Goal: Task Accomplishment & Management: Manage account settings

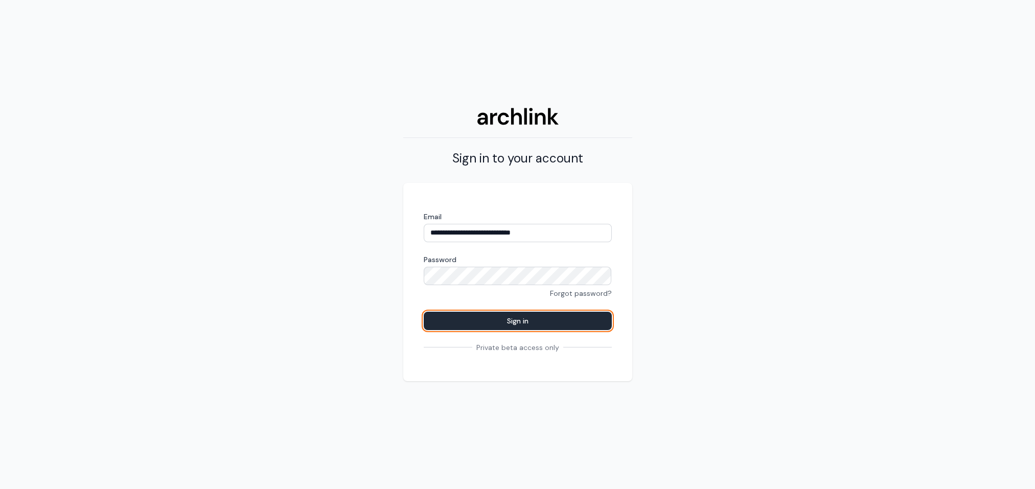
click at [534, 318] on button "Sign in" at bounding box center [518, 321] width 188 height 18
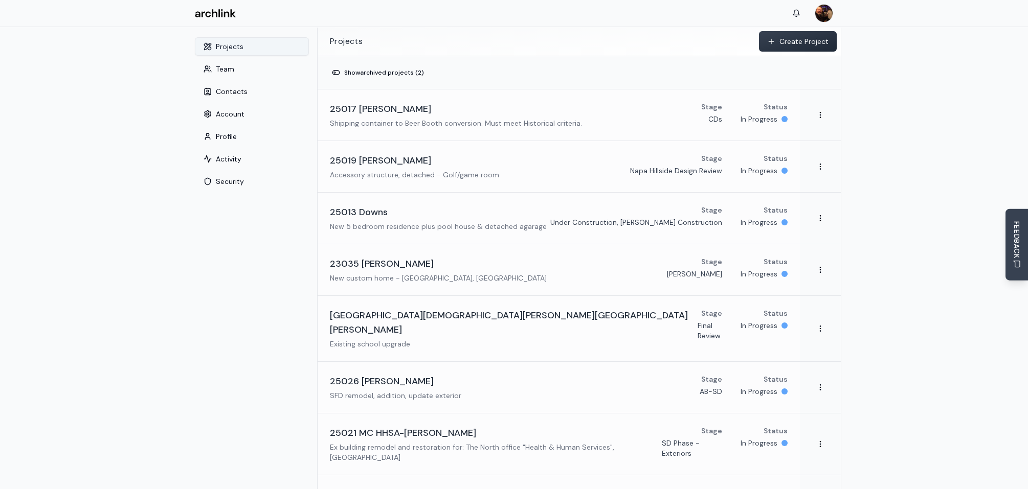
click at [240, 47] on button "Projects" at bounding box center [252, 46] width 114 height 18
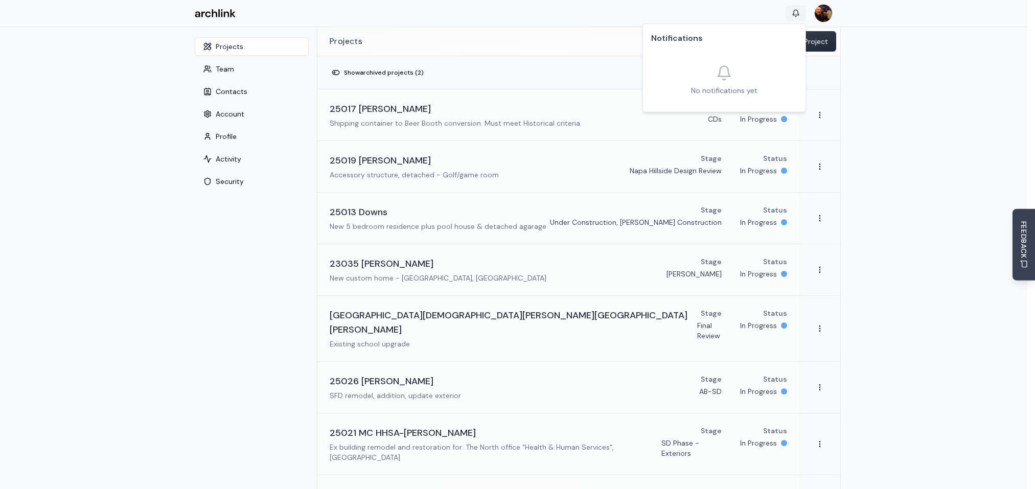
click at [796, 13] on html "Settings Toggle sidebar Projects Team Contacts Account Profile Activity Securit…" at bounding box center [517, 406] width 1035 height 812
click at [860, 45] on html "Settings Toggle sidebar Projects Team Contacts Account Profile Activity Securit…" at bounding box center [517, 406] width 1035 height 812
click at [826, 17] on html "Settings Toggle sidebar Projects Team Contacts Account Profile Activity Securit…" at bounding box center [517, 406] width 1035 height 812
click at [805, 33] on span "Dashboard" at bounding box center [804, 35] width 37 height 10
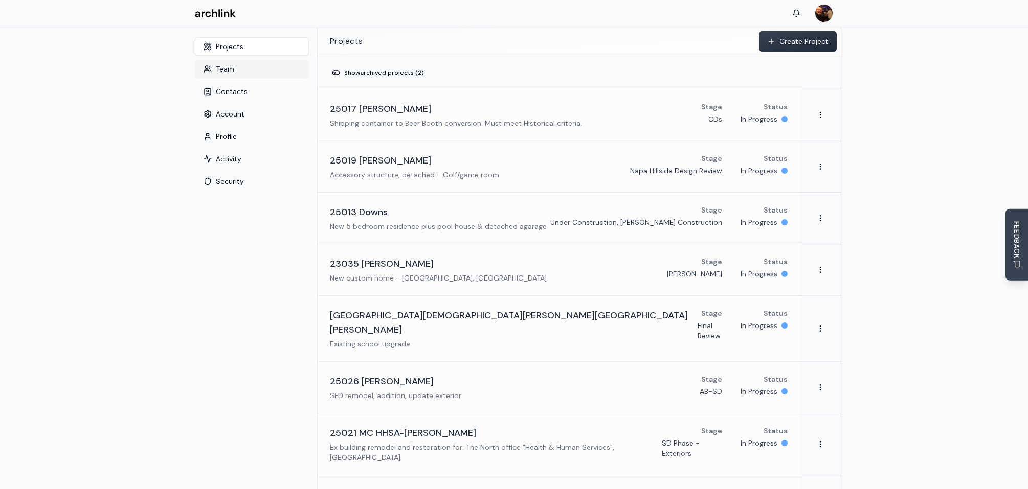
click at [222, 69] on button "Team" at bounding box center [252, 69] width 114 height 18
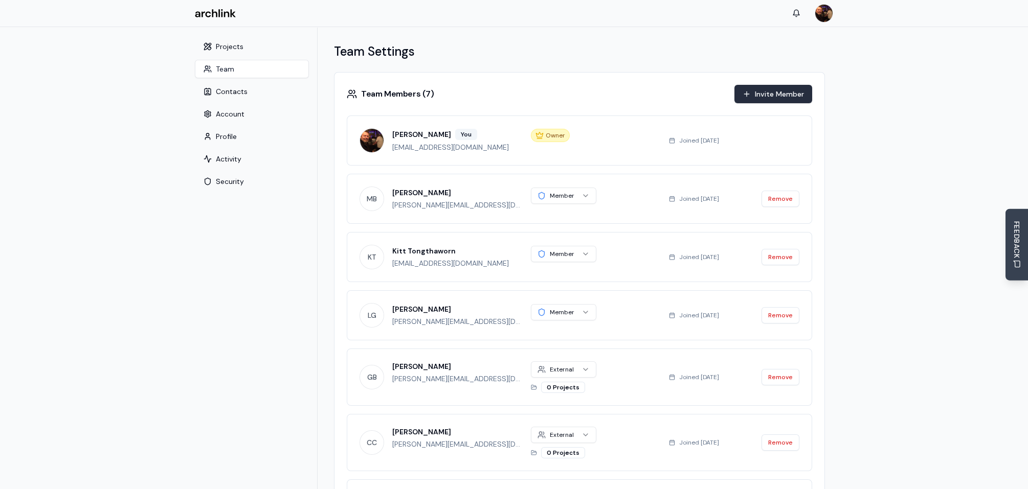
click at [782, 92] on button "Invite Member" at bounding box center [773, 94] width 78 height 18
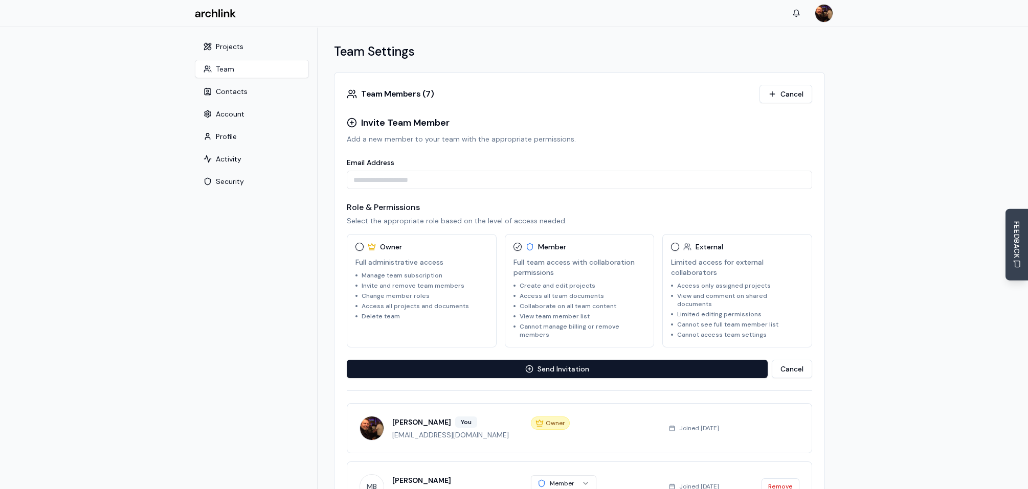
click at [447, 178] on input "Email Address" at bounding box center [579, 180] width 465 height 18
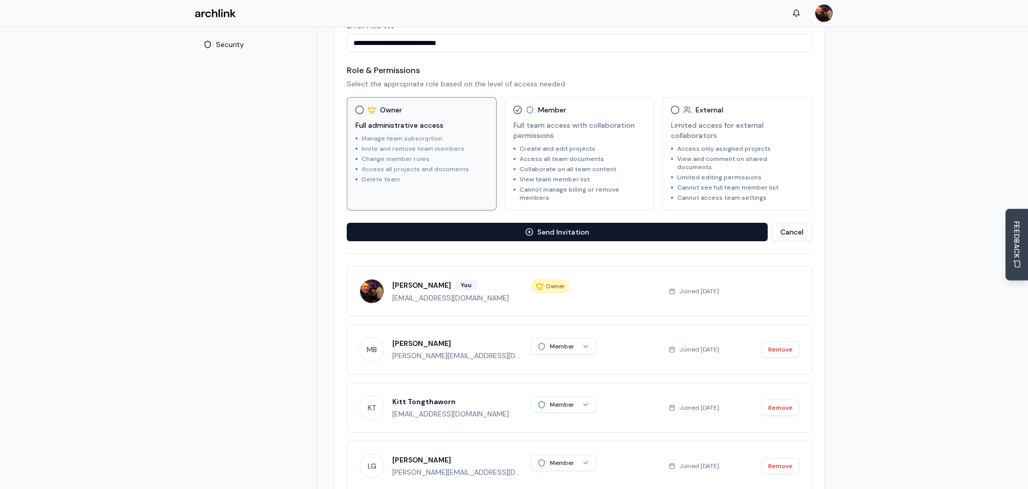
scroll to position [128, 0]
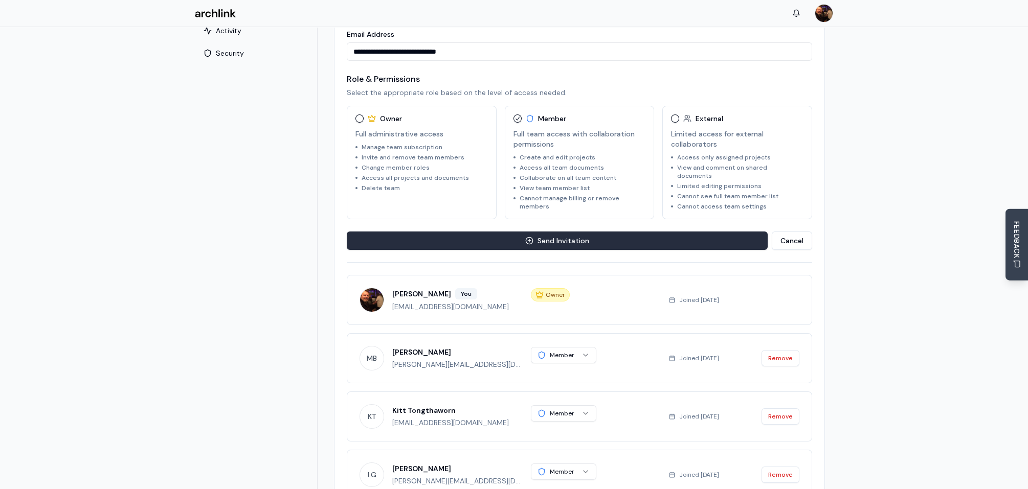
type input "**********"
click at [561, 232] on button "Send Invitation" at bounding box center [557, 241] width 421 height 18
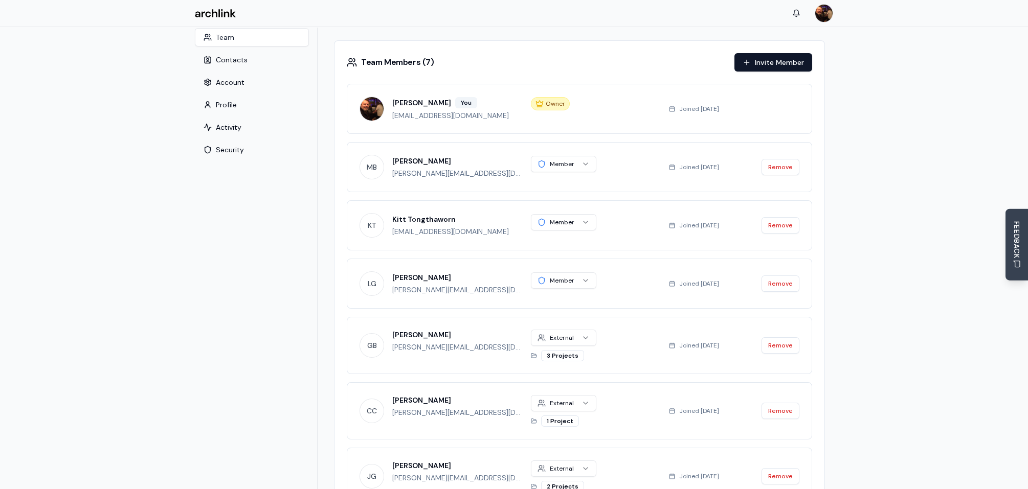
scroll to position [12, 0]
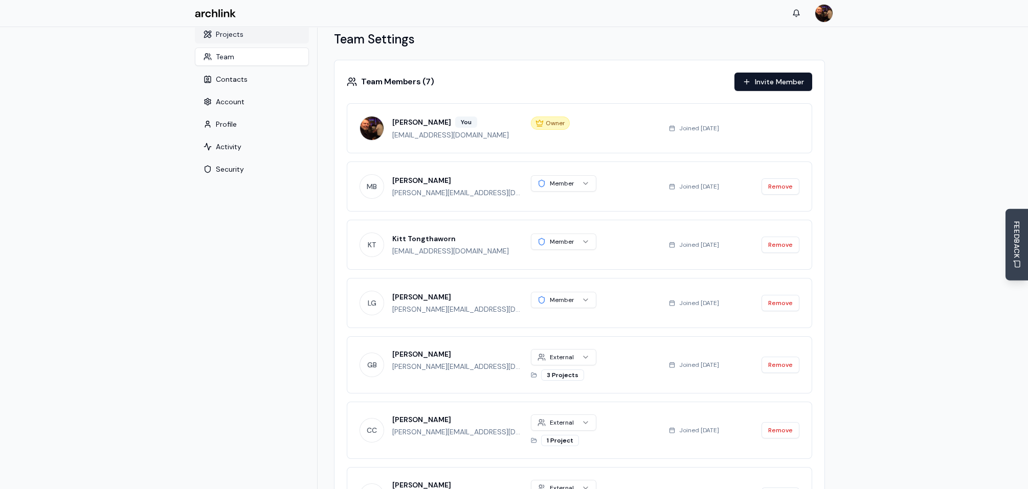
click at [235, 35] on button "Projects" at bounding box center [252, 34] width 114 height 18
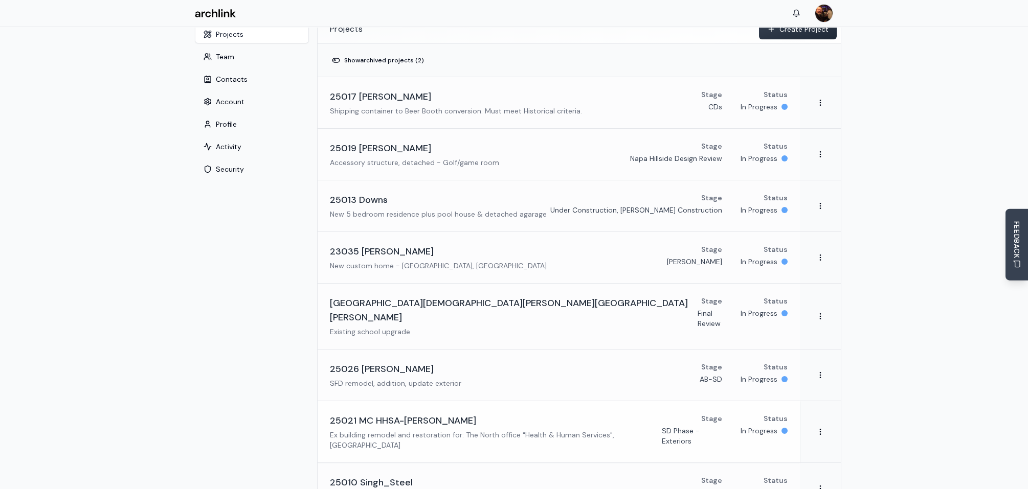
click at [419, 414] on h3 "25021 MC HHSA-Greely" at bounding box center [403, 421] width 146 height 14
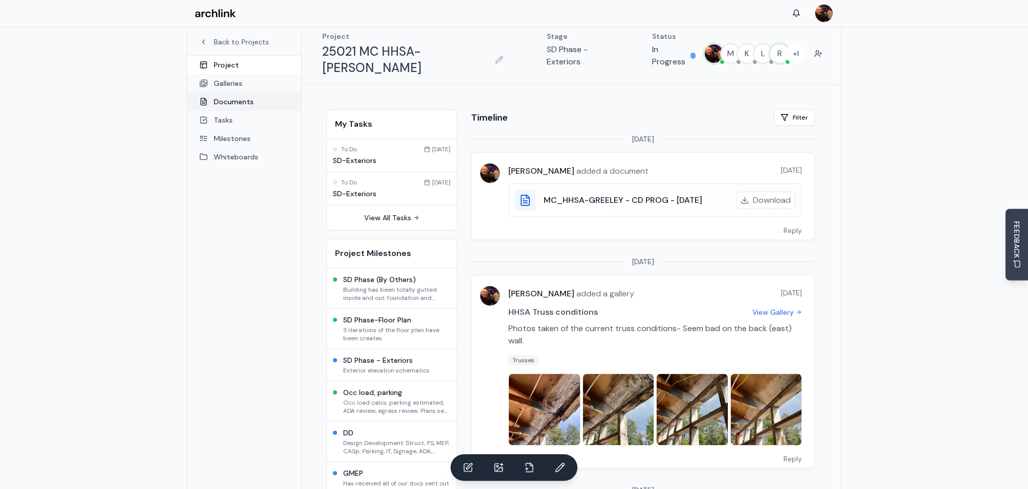
click at [241, 102] on link "Documents" at bounding box center [244, 102] width 114 height 18
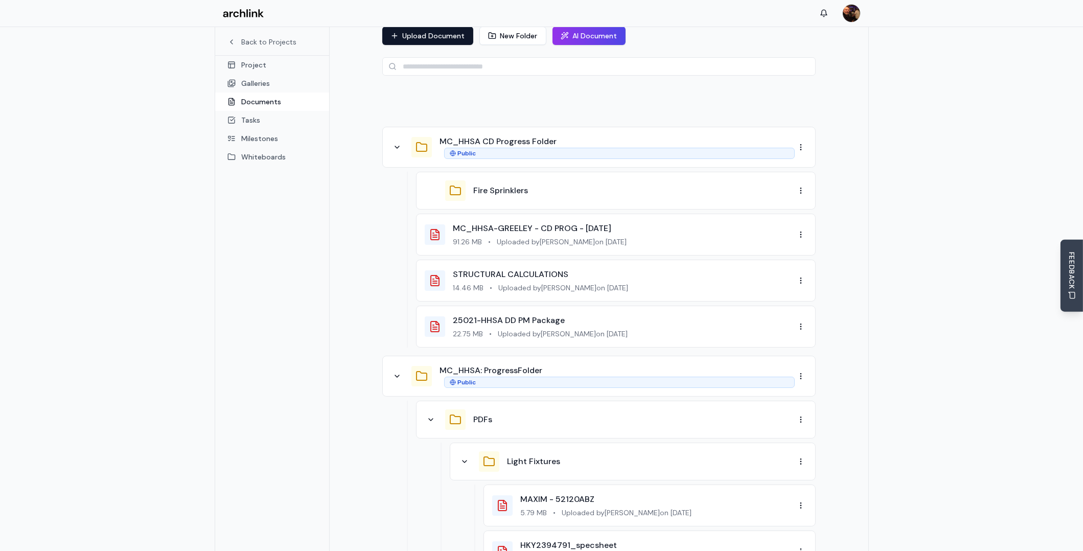
scroll to position [115, 0]
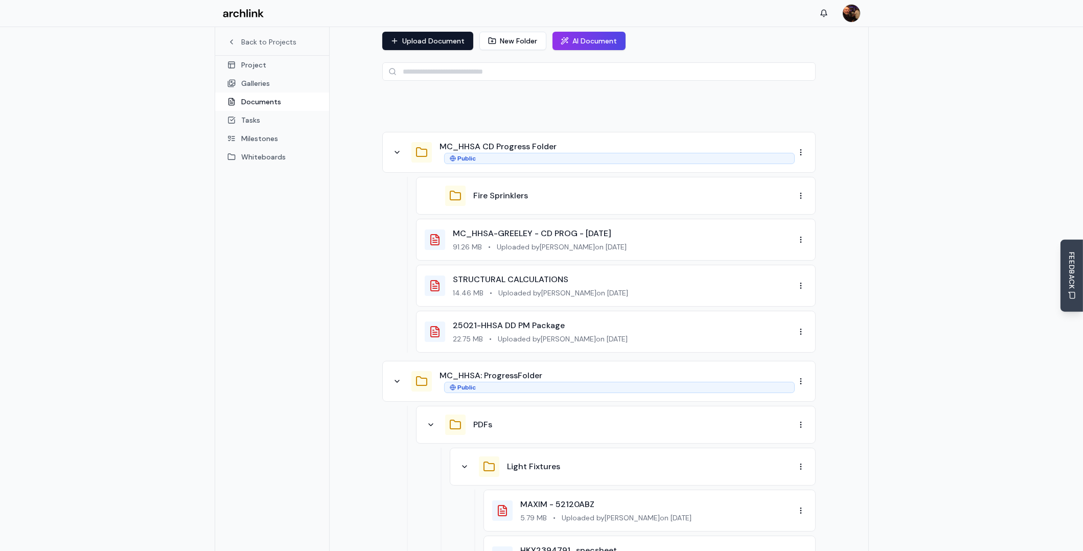
click at [458, 190] on icon at bounding box center [455, 196] width 12 height 12
click at [465, 186] on div "Fire Sprinklers" at bounding box center [610, 196] width 370 height 20
click at [400, 377] on icon at bounding box center [397, 381] width 8 height 8
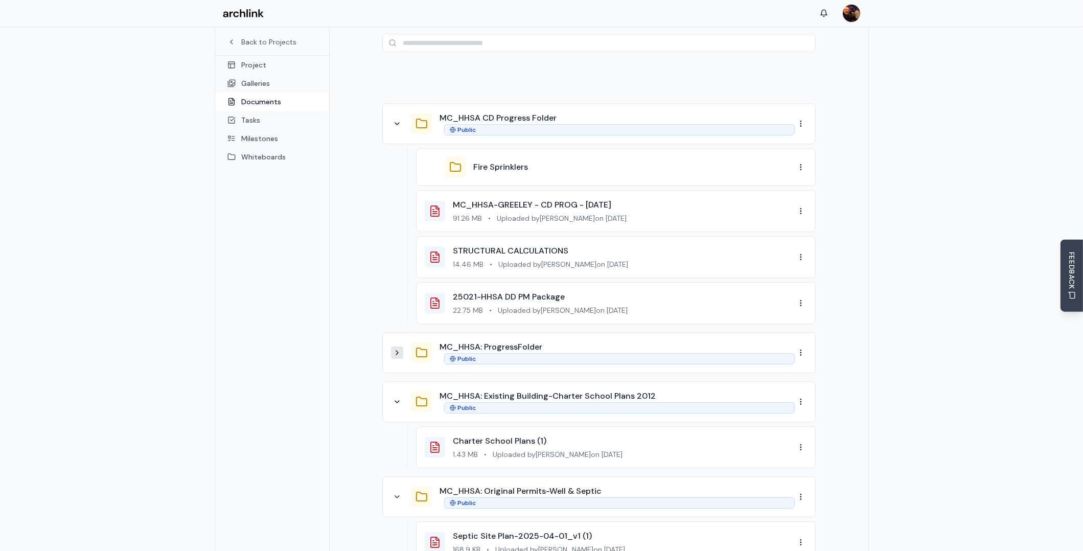
scroll to position [127, 0]
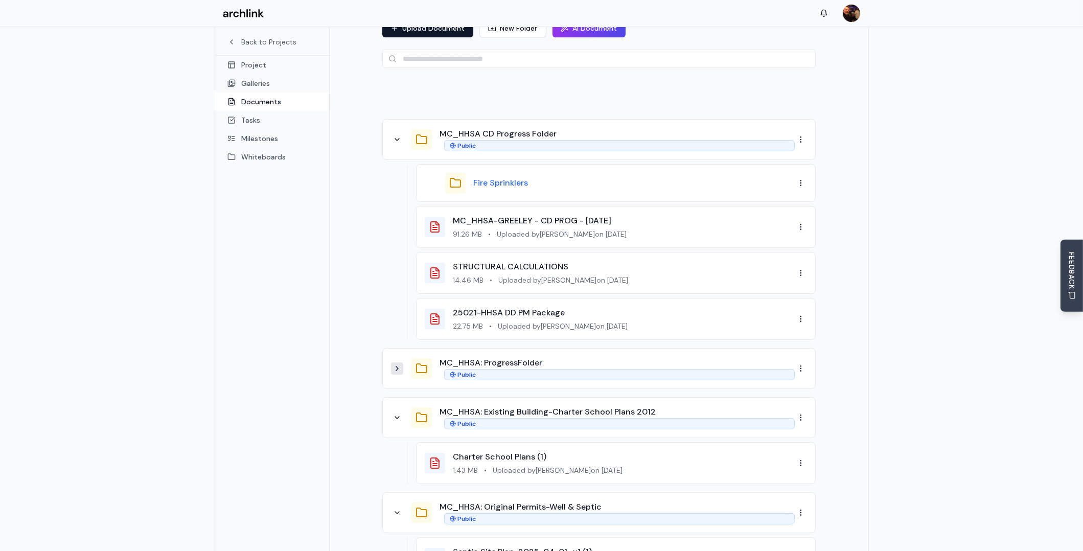
click at [482, 177] on button "Fire Sprinklers" at bounding box center [501, 183] width 55 height 12
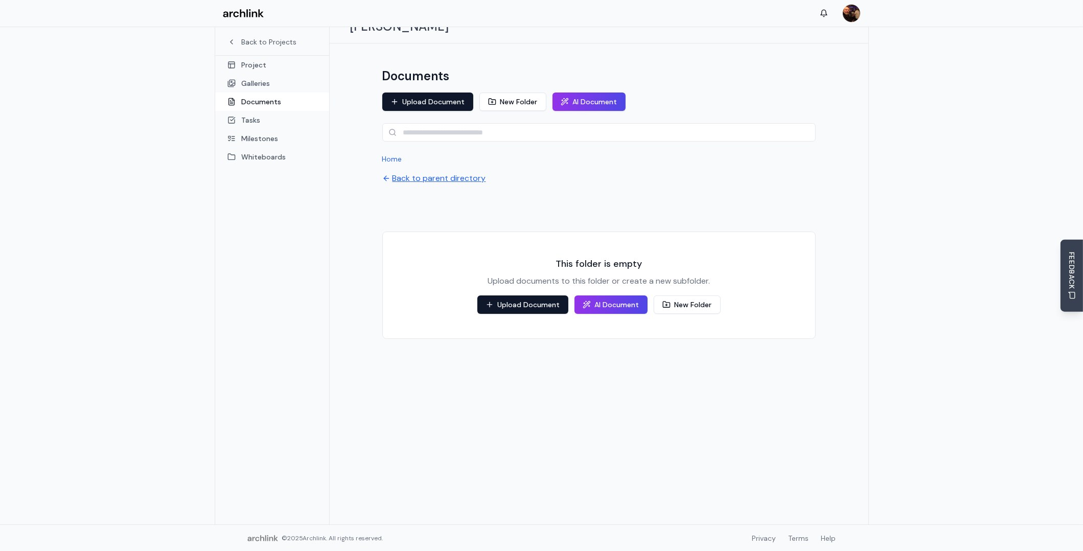
click at [421, 172] on button "Back to parent directory" at bounding box center [434, 178] width 104 height 12
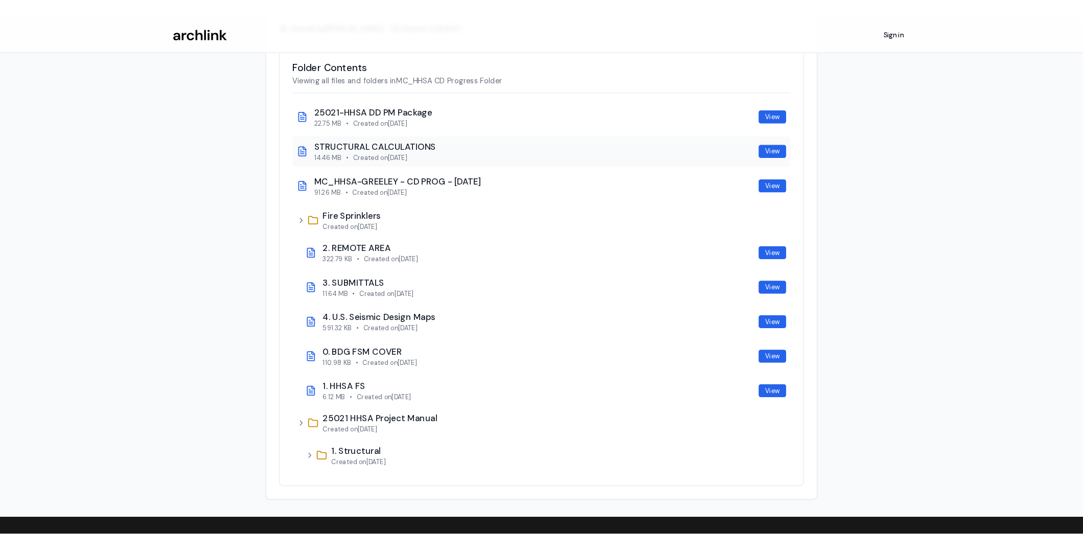
scroll to position [84, 0]
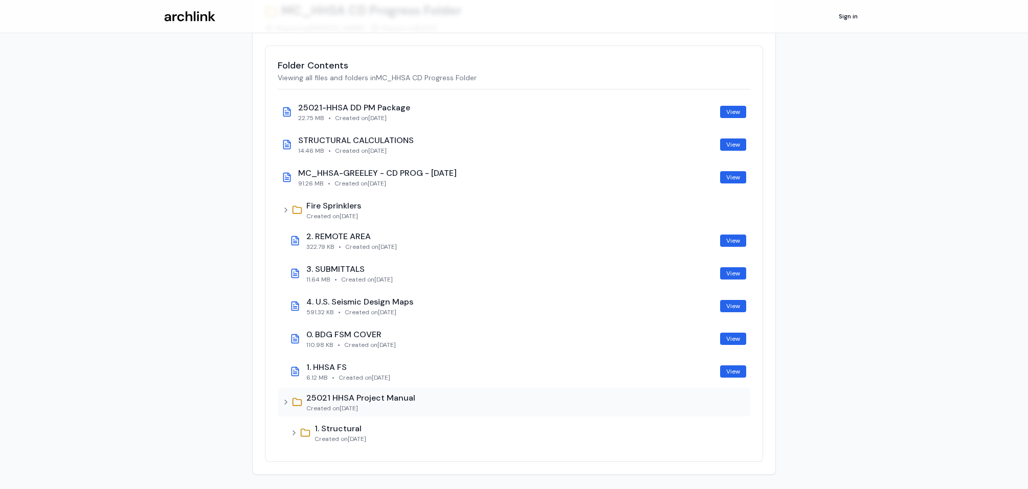
click at [284, 401] on icon at bounding box center [286, 402] width 8 height 8
click at [726, 178] on link "View" at bounding box center [733, 177] width 26 height 12
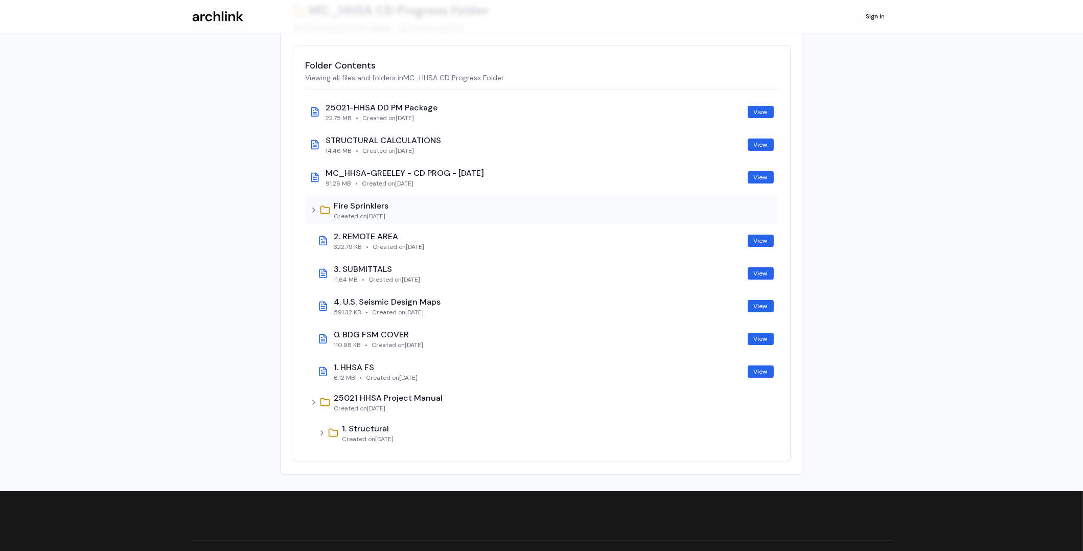
click at [312, 210] on icon at bounding box center [314, 210] width 8 height 8
click at [313, 208] on icon at bounding box center [314, 210] width 2 height 4
click at [315, 401] on icon at bounding box center [314, 402] width 8 height 8
click at [312, 209] on icon at bounding box center [314, 210] width 8 height 8
click at [313, 212] on icon at bounding box center [314, 210] width 8 height 8
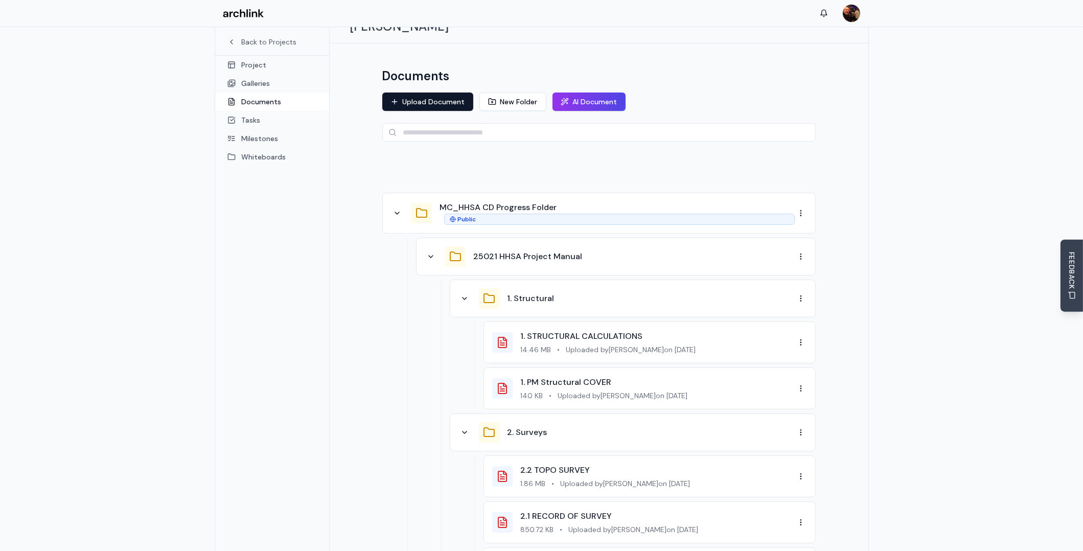
scroll to position [3, 0]
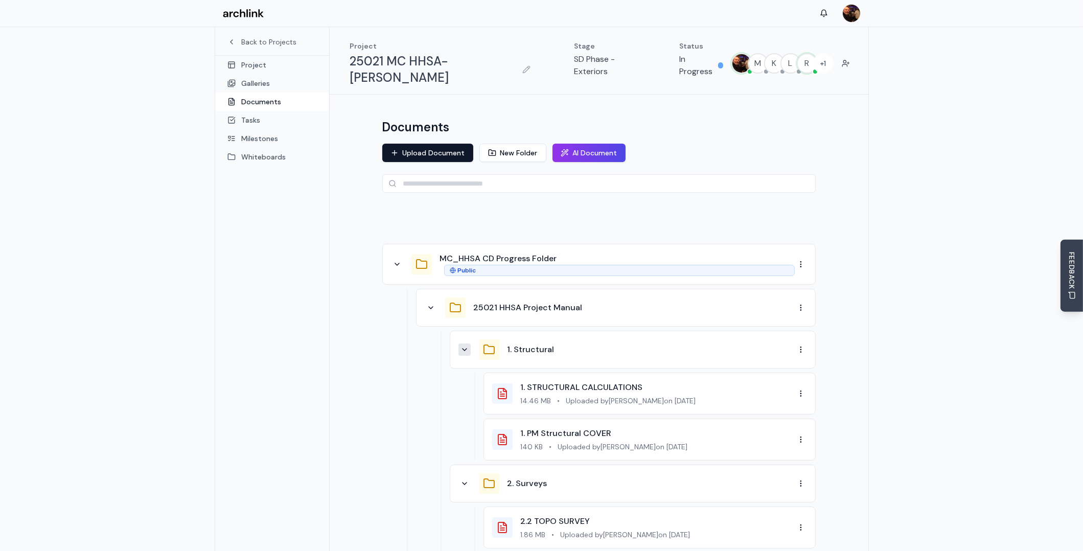
click at [462, 346] on icon at bounding box center [465, 350] width 8 height 8
click at [463, 388] on icon at bounding box center [465, 392] width 8 height 8
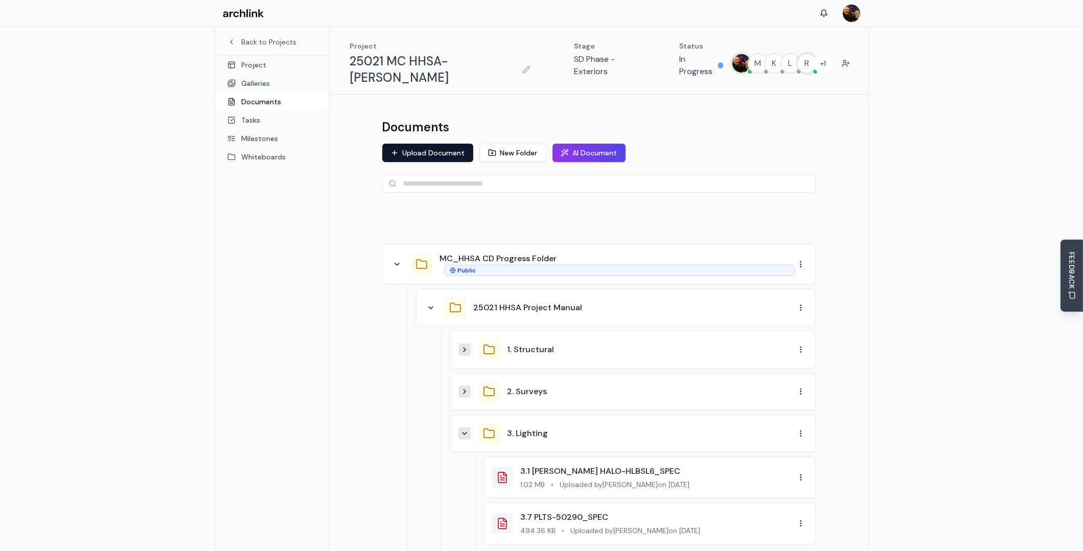
click at [466, 429] on icon at bounding box center [465, 433] width 8 height 8
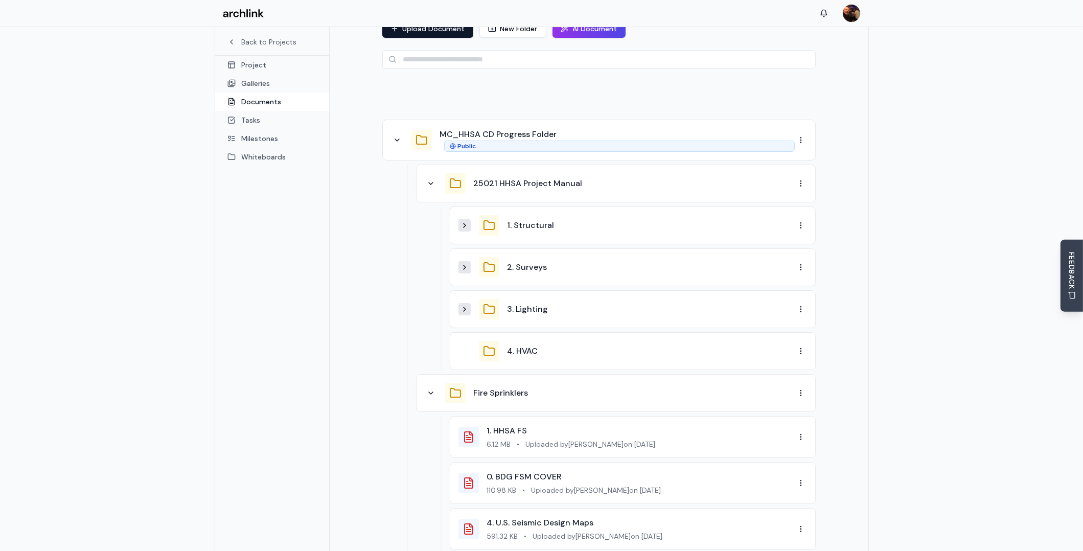
scroll to position [156, 0]
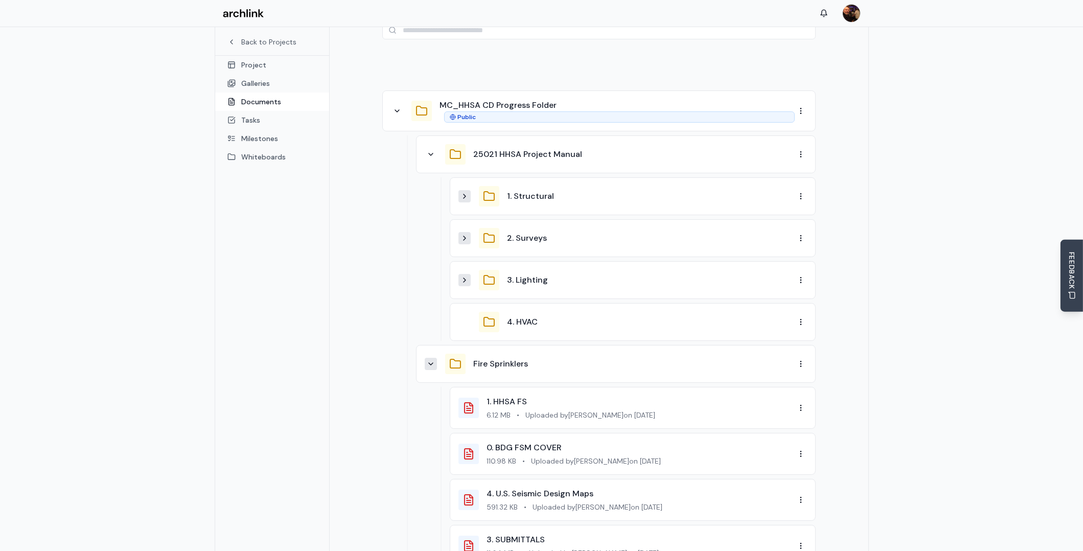
click at [431, 363] on icon at bounding box center [431, 364] width 4 height 2
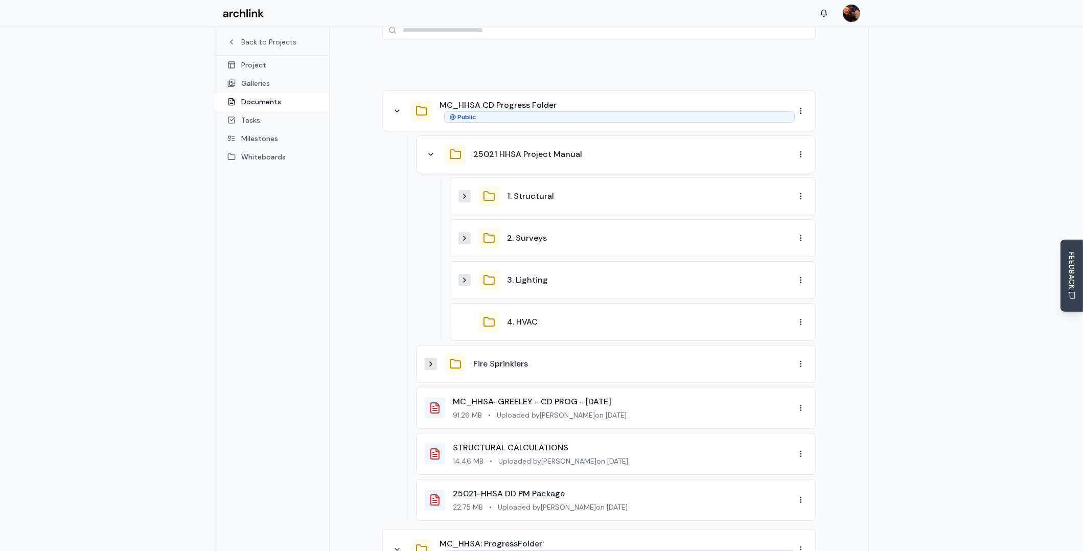
click at [433, 360] on icon at bounding box center [431, 364] width 8 height 8
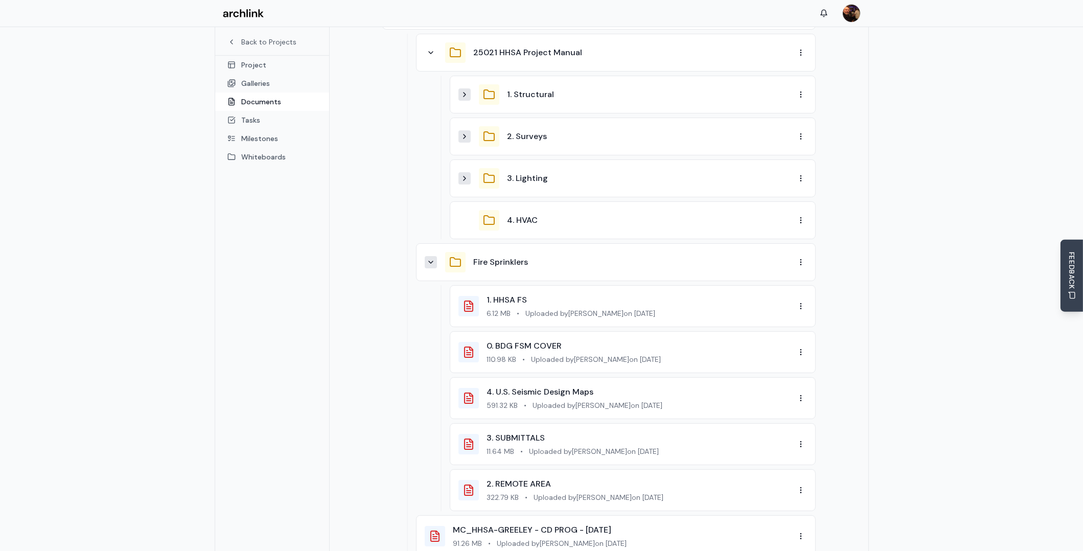
scroll to position [258, 0]
click at [555, 308] on span "Uploaded by Ruth Andersonq on 10/6/2025" at bounding box center [591, 313] width 130 height 10
click at [509, 294] on link "1. HHSA FS" at bounding box center [507, 299] width 40 height 11
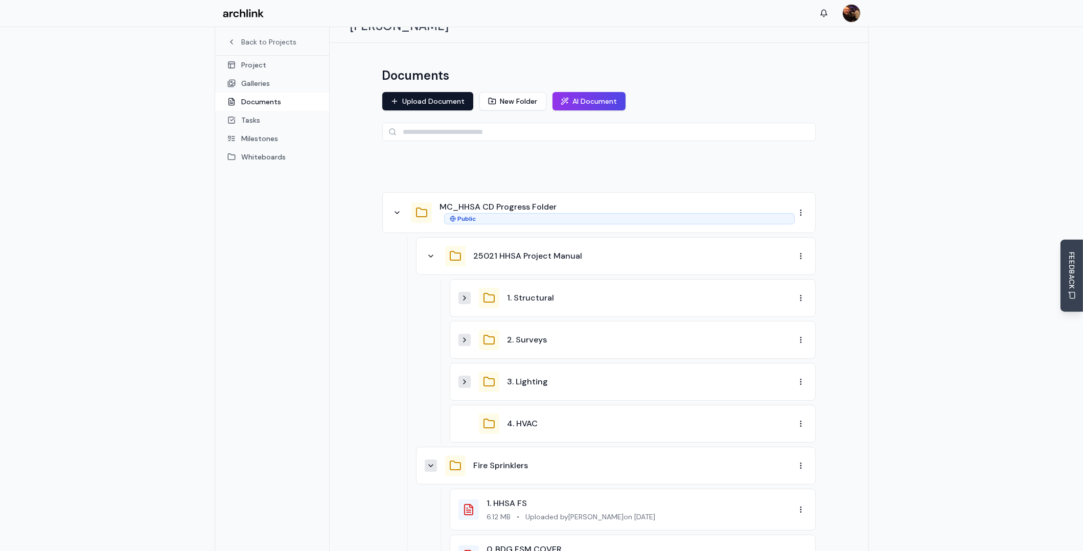
scroll to position [54, 0]
click at [398, 209] on icon at bounding box center [397, 213] width 8 height 8
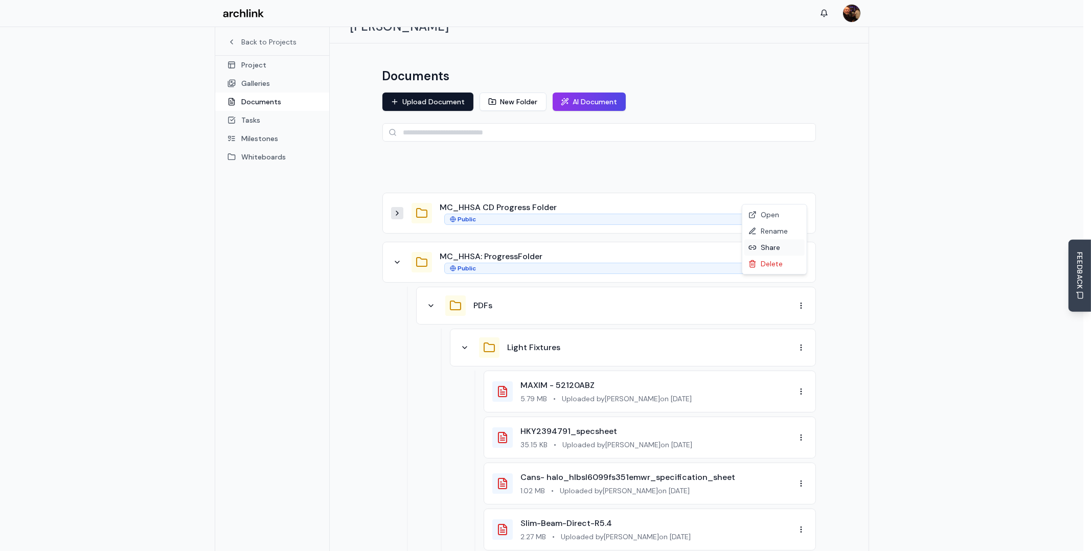
click at [770, 248] on div "Share" at bounding box center [774, 247] width 60 height 16
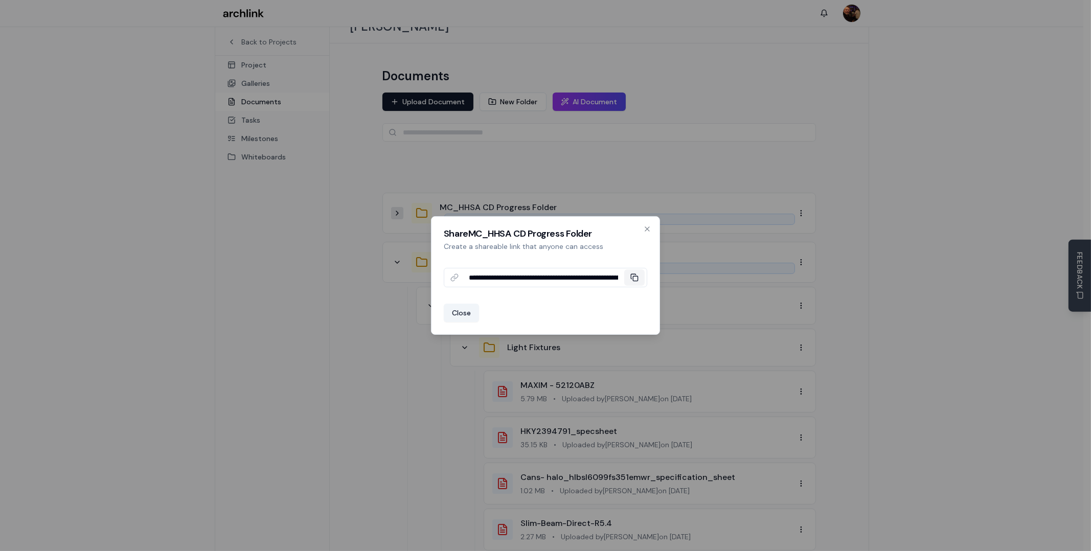
click at [638, 277] on rect at bounding box center [635, 278] width 5 height 5
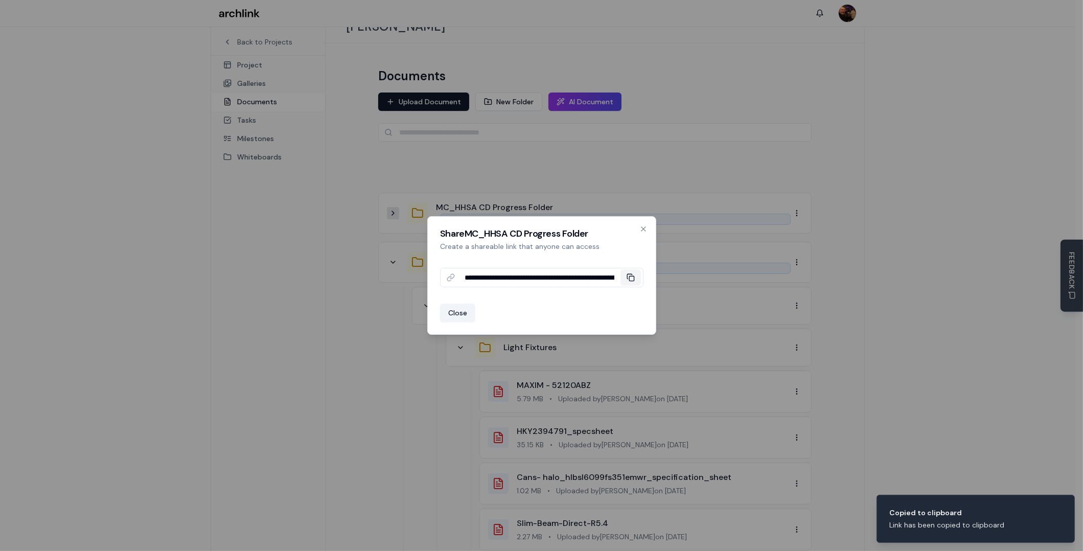
drag, startPoint x: 979, startPoint y: 255, endPoint x: 985, endPoint y: 255, distance: 6.2
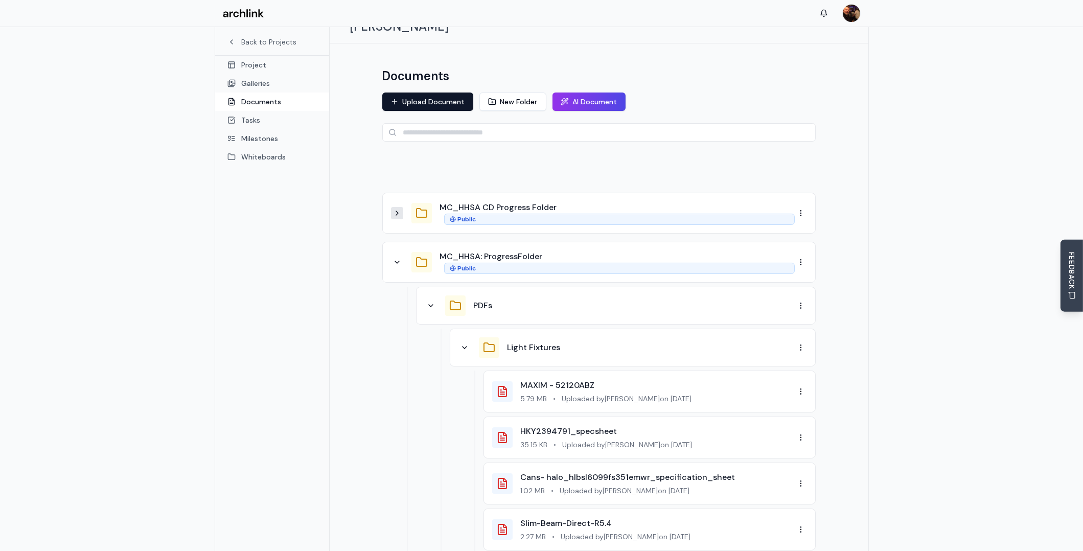
click at [398, 209] on icon at bounding box center [397, 213] width 8 height 8
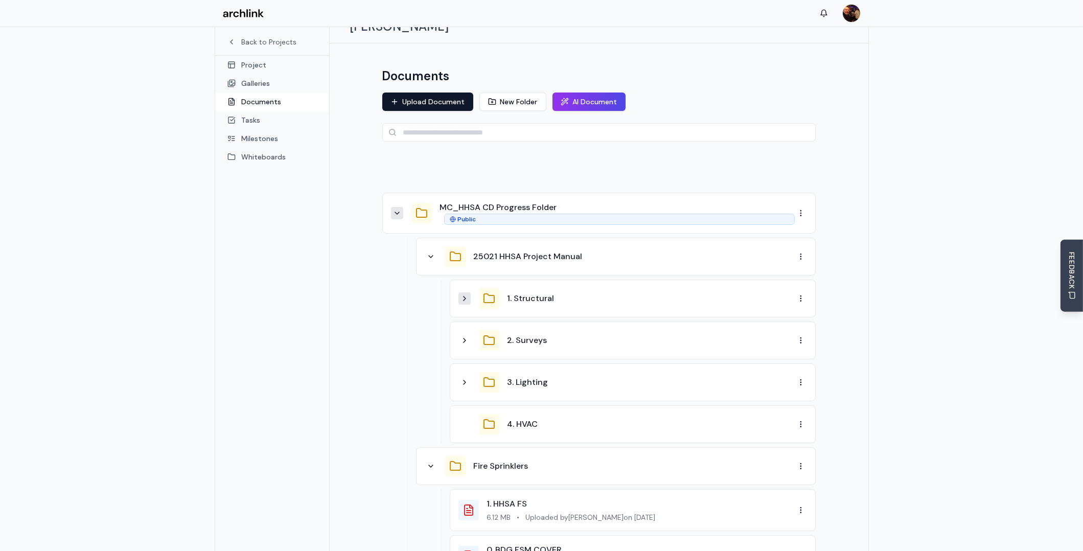
click at [465, 294] on icon at bounding box center [465, 298] width 8 height 8
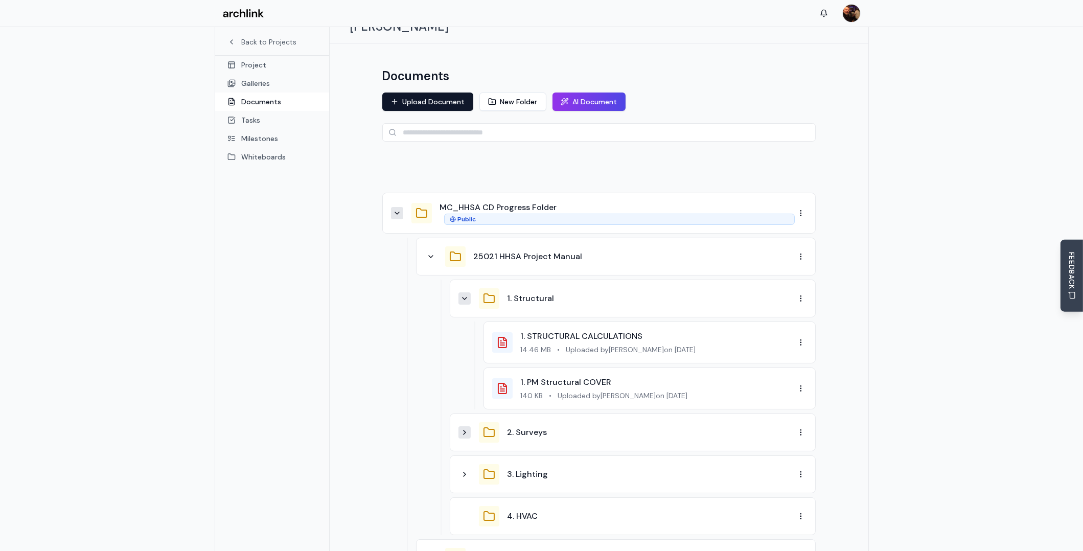
click at [465, 428] on icon at bounding box center [465, 432] width 8 height 8
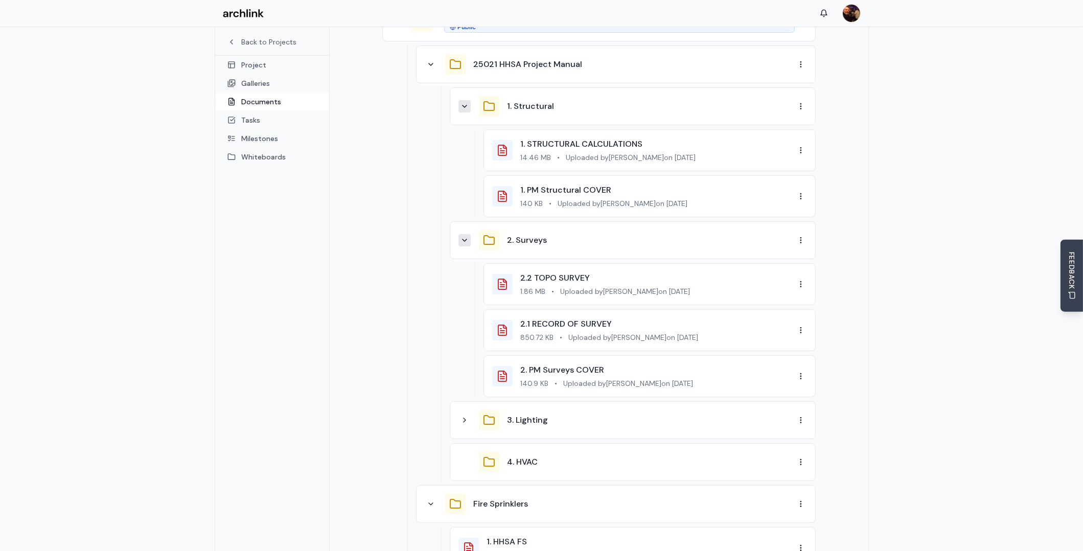
scroll to position [258, 0]
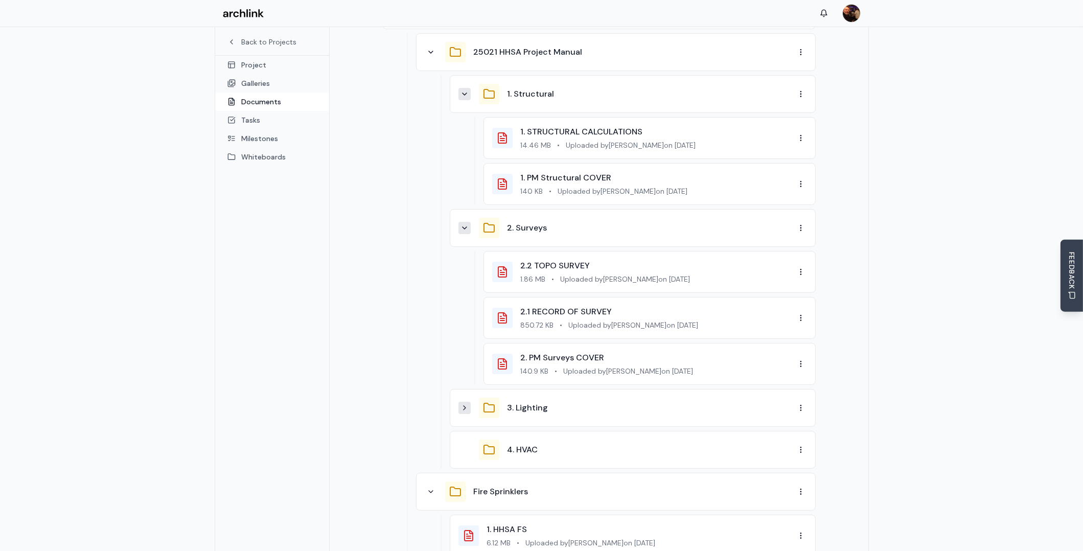
click at [467, 404] on icon at bounding box center [465, 408] width 8 height 8
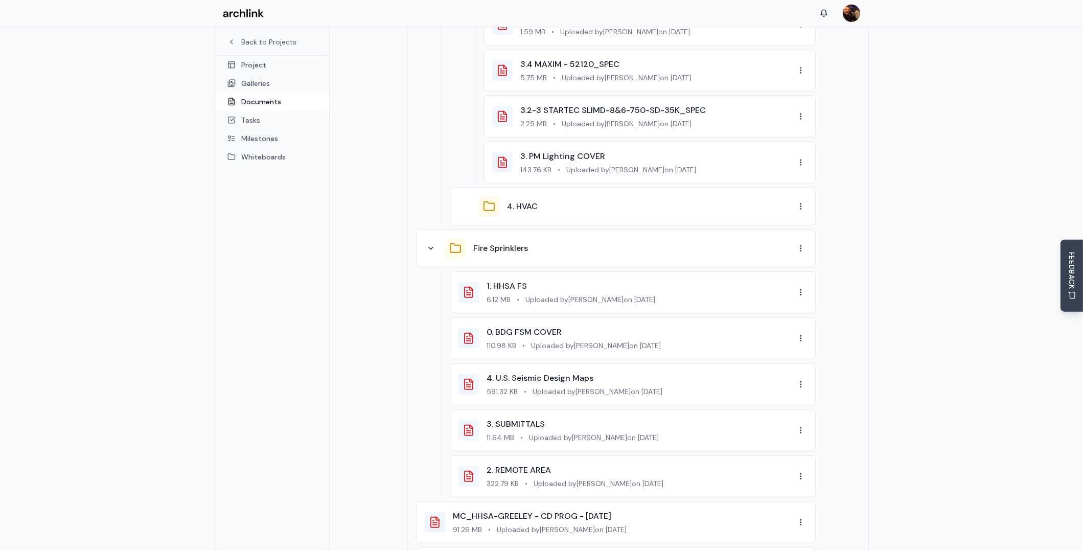
scroll to position [821, 0]
click at [428, 247] on icon at bounding box center [431, 251] width 8 height 8
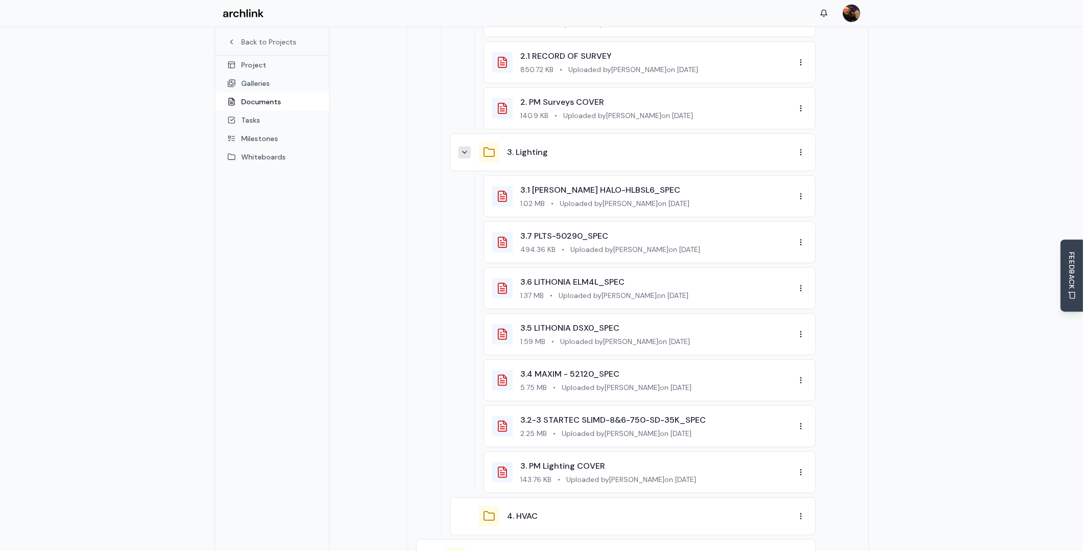
scroll to position [412, 0]
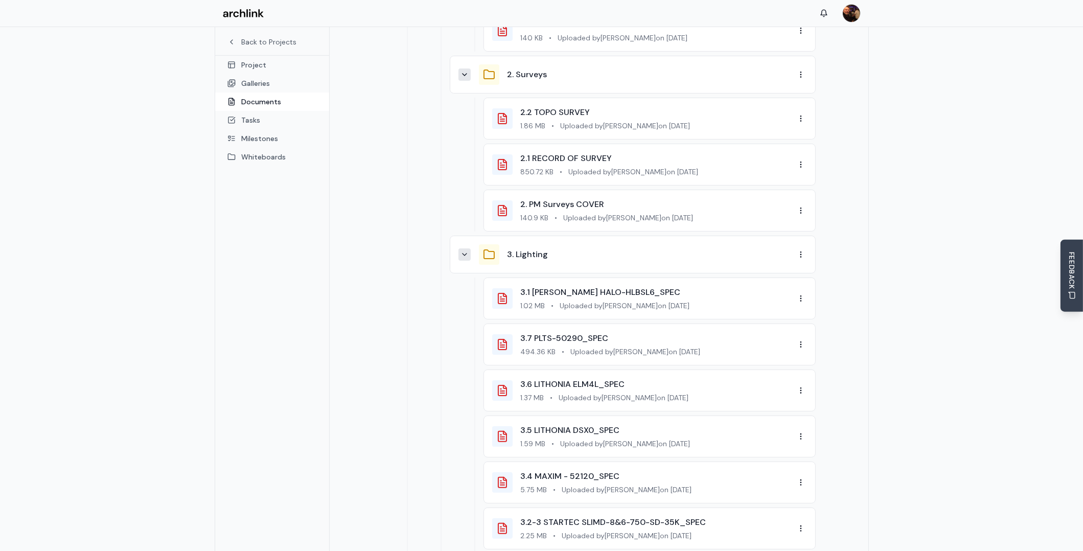
click at [464, 254] on icon at bounding box center [465, 255] width 4 height 2
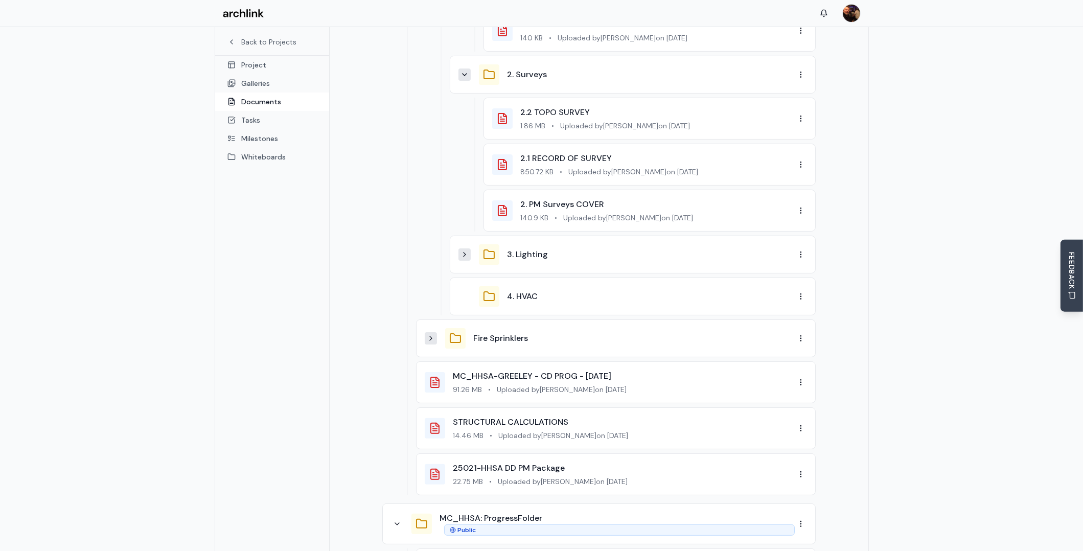
click at [468, 69] on button at bounding box center [465, 75] width 12 height 12
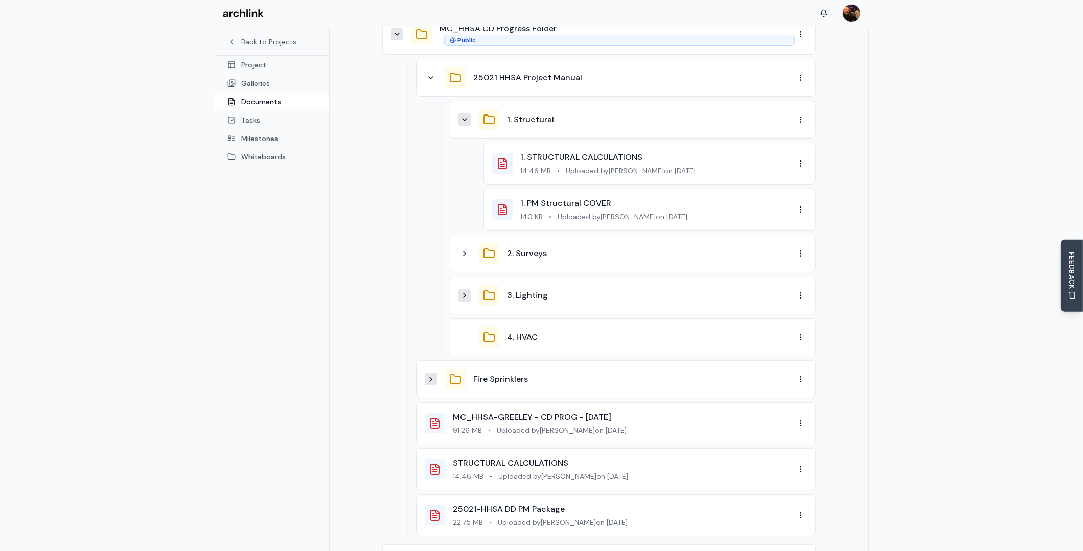
scroll to position [207, 0]
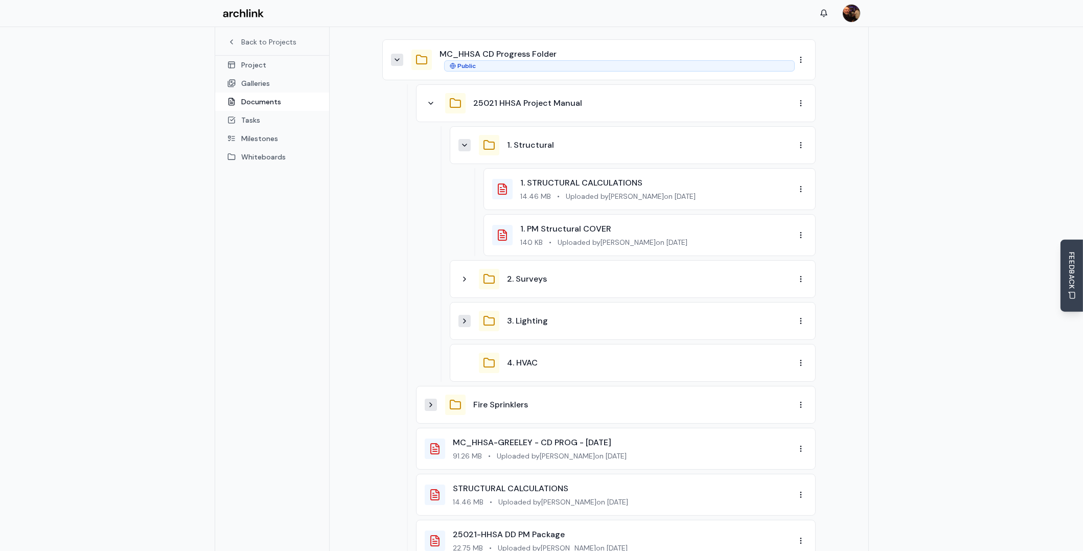
click at [466, 141] on icon at bounding box center [465, 145] width 8 height 8
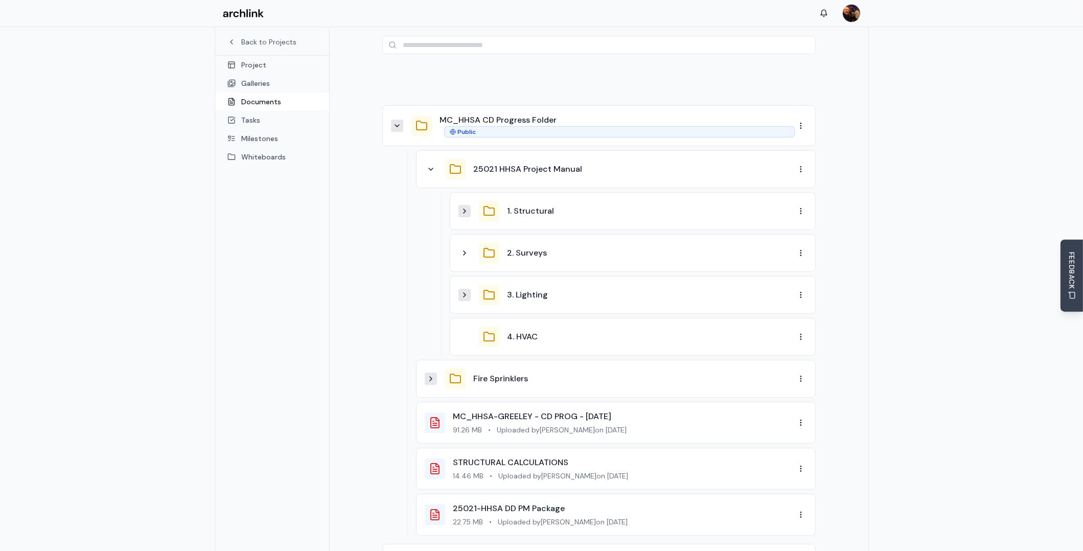
scroll to position [54, 0]
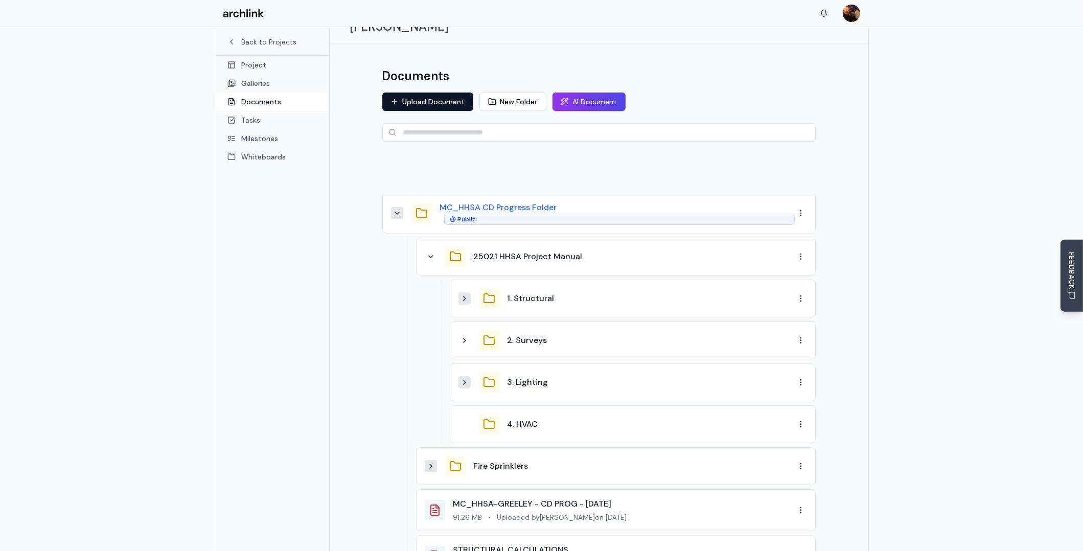
click at [521, 201] on button "MC_HHSA CD Progress Folder" at bounding box center [498, 207] width 117 height 12
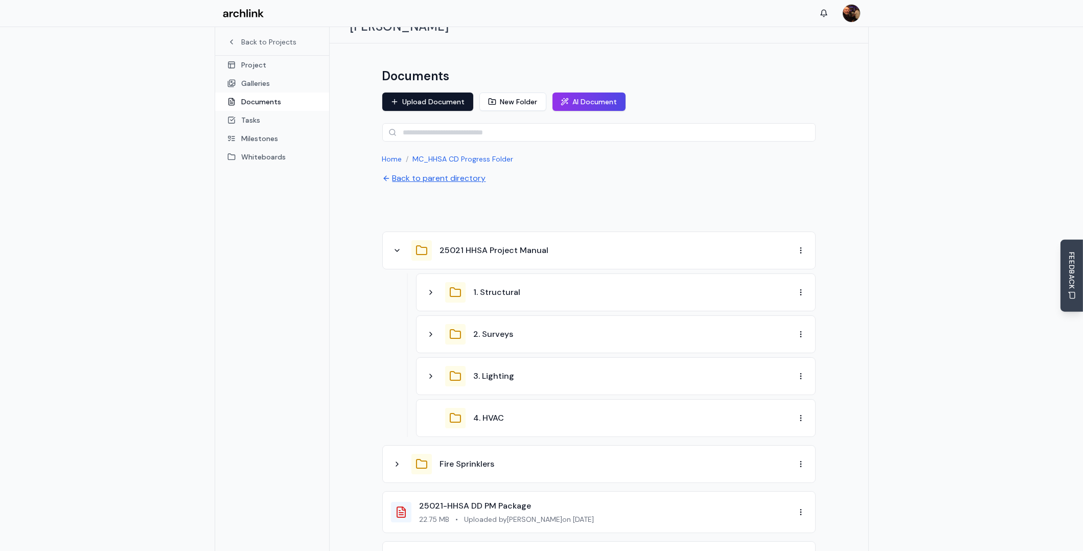
click at [438, 172] on button "Back to parent directory" at bounding box center [434, 178] width 104 height 12
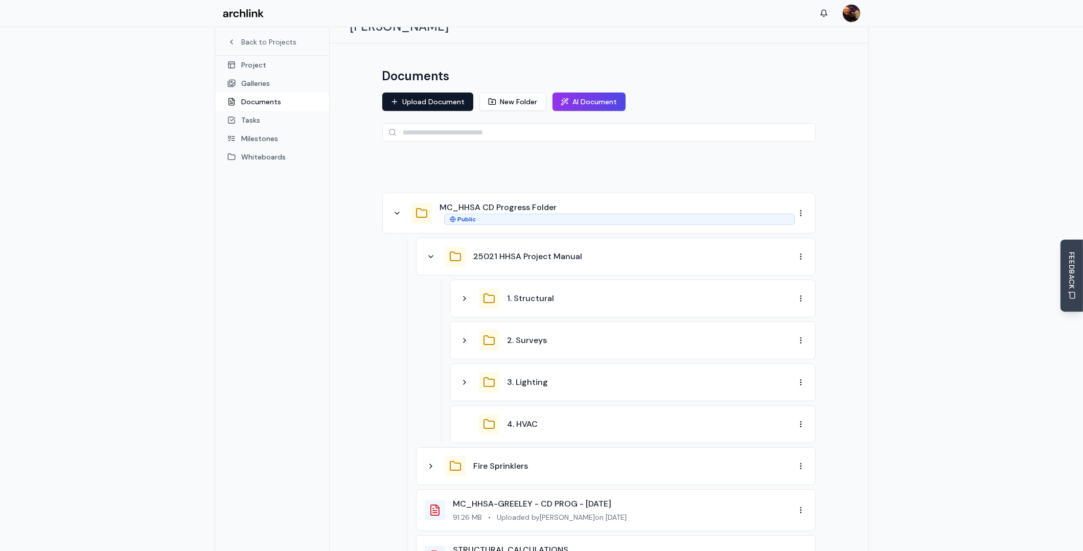
click at [686, 201] on div "MC_HHSA CD Progress Folder Public" at bounding box center [617, 213] width 355 height 24
click at [451, 154] on div at bounding box center [599, 169] width 434 height 31
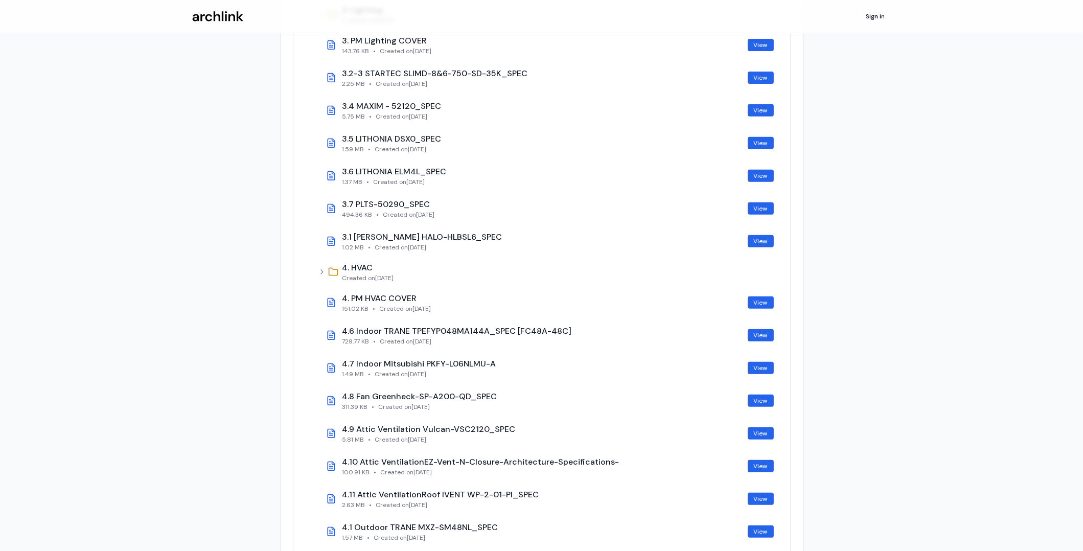
scroll to position [716, 0]
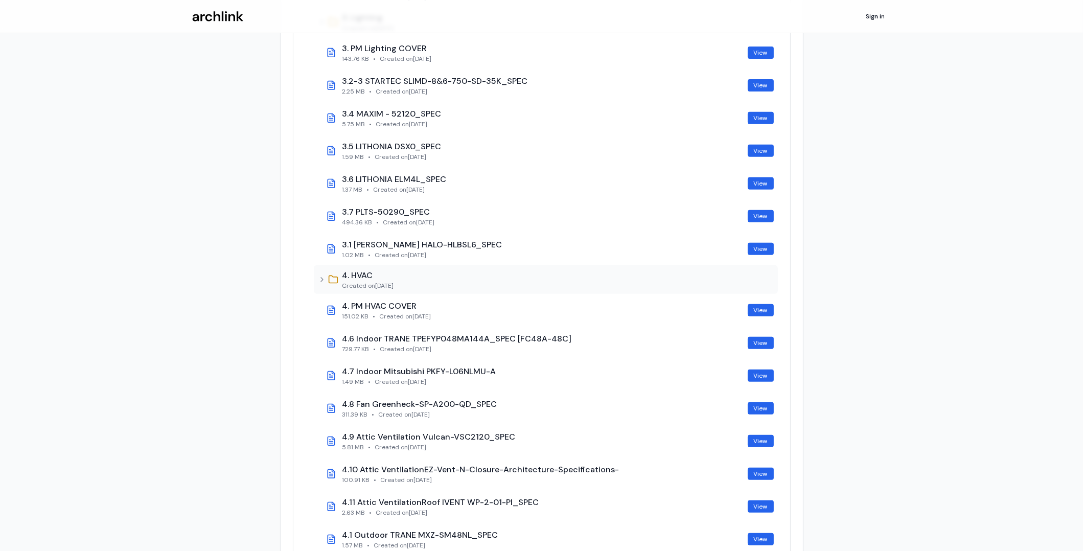
click at [320, 279] on icon at bounding box center [322, 280] width 8 height 8
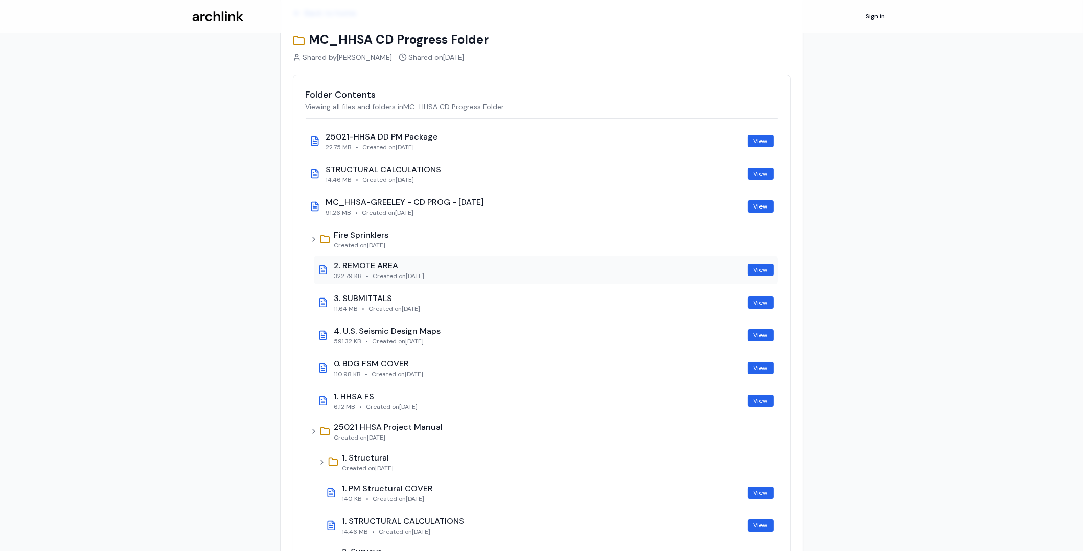
scroll to position [0, 0]
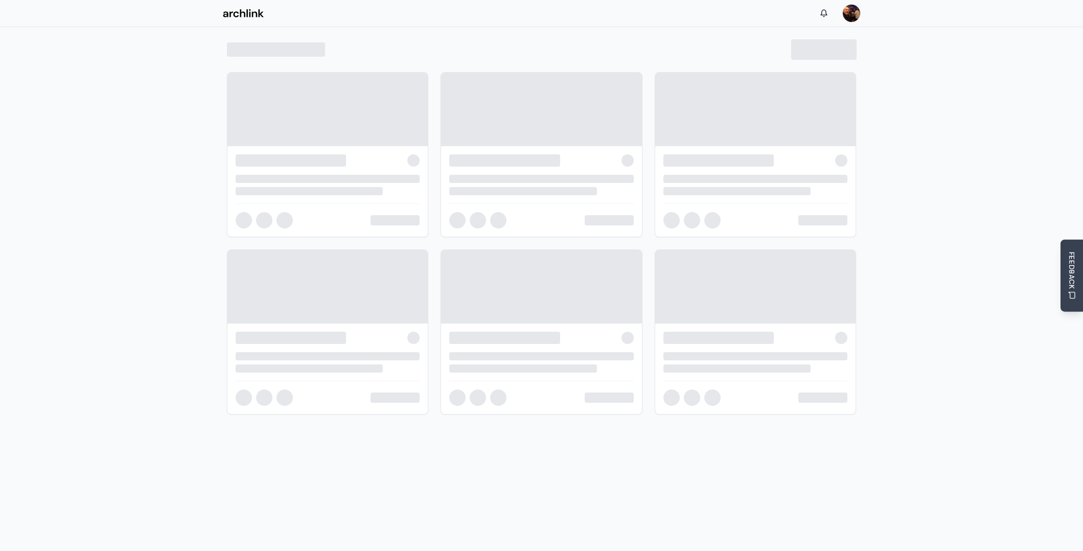
scroll to position [54, 0]
